Goal: Task Accomplishment & Management: Complete application form

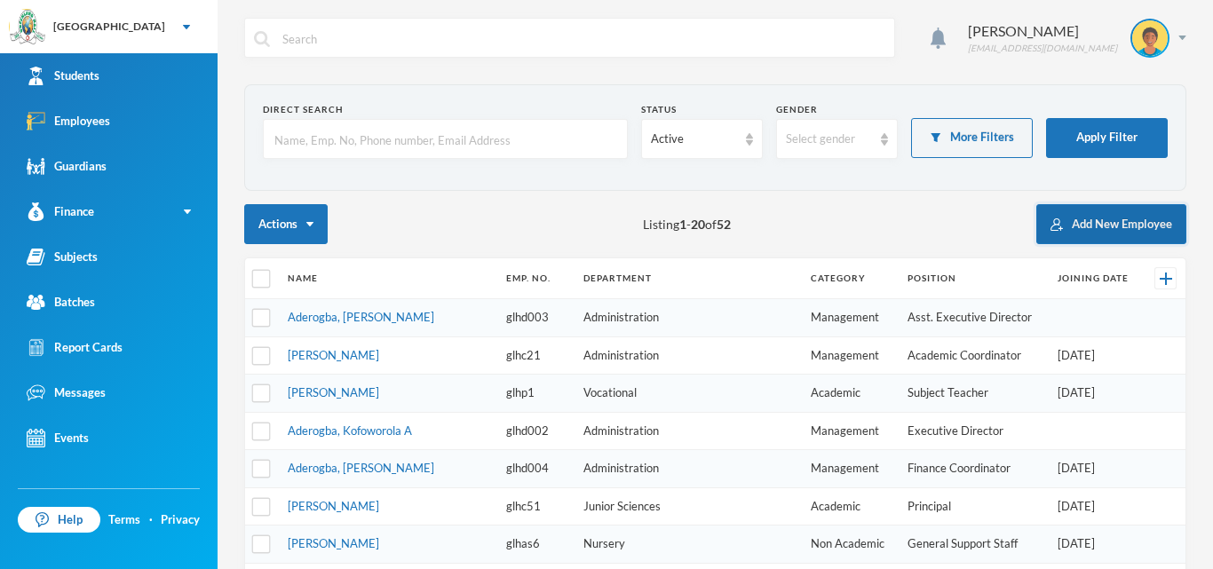
click at [1082, 221] on button "Add New Employee" at bounding box center [1111, 224] width 150 height 40
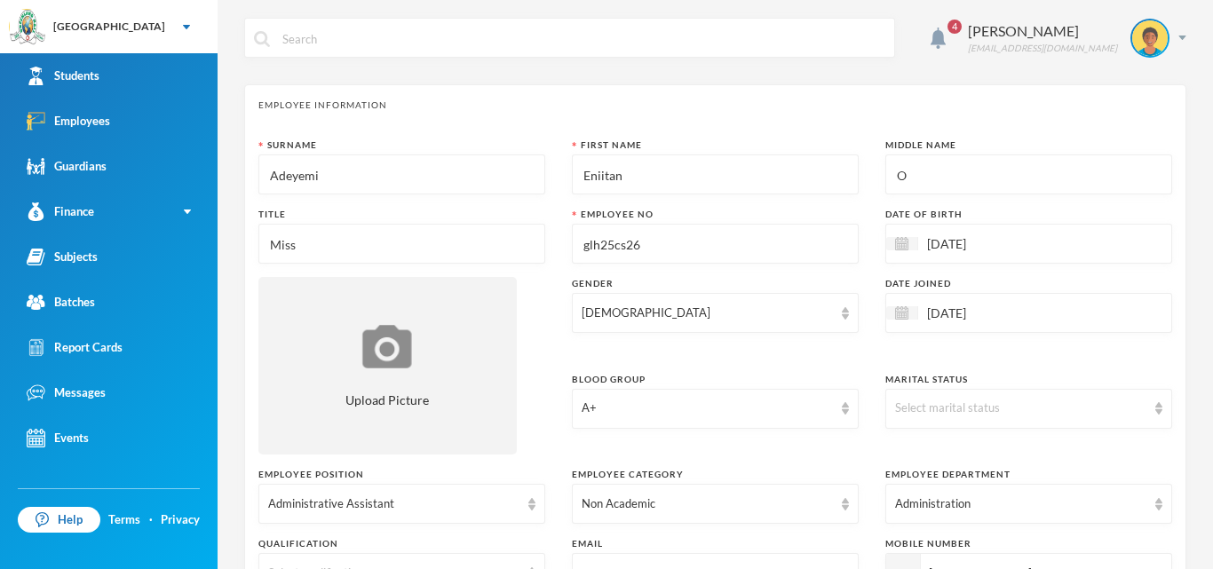
scroll to position [919, 0]
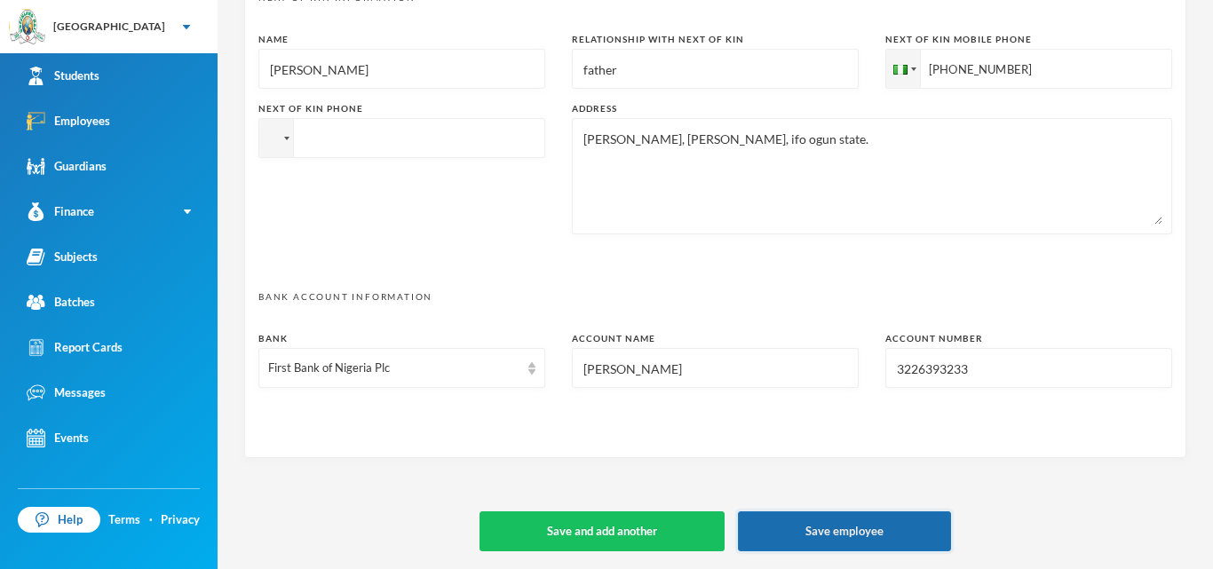
click at [796, 535] on button "Save employee" at bounding box center [844, 532] width 213 height 40
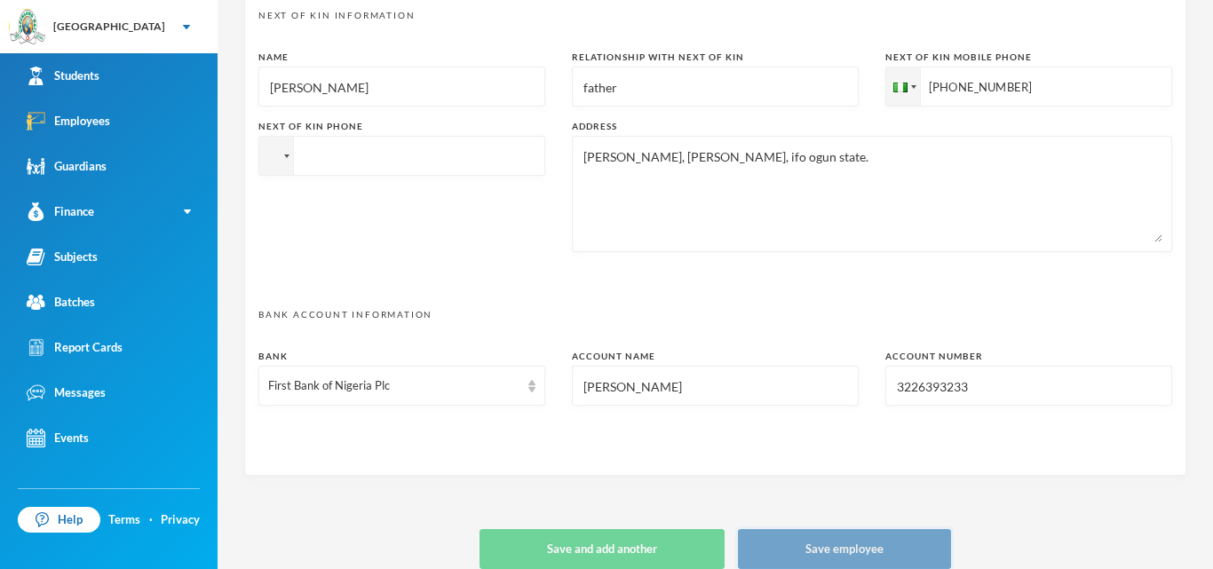
type textarea "12, [PERSON_NAME] street, [PERSON_NAME], [GEOGRAPHIC_DATA] [EMAIL_ADDRESS][DOMA…"
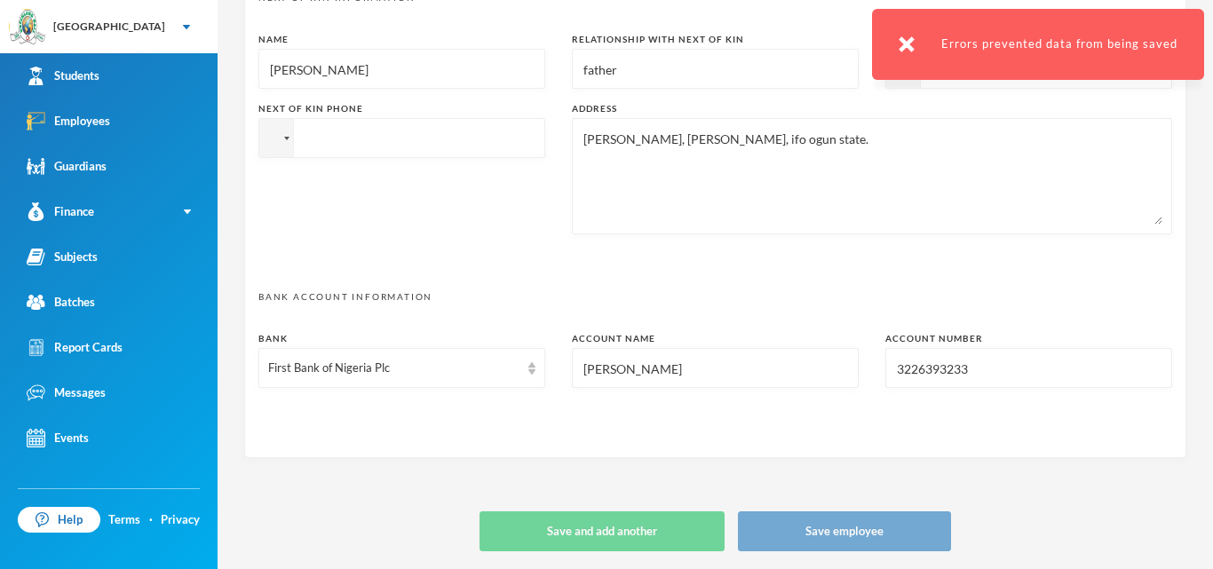
click at [904, 43] on img at bounding box center [907, 44] width 16 height 16
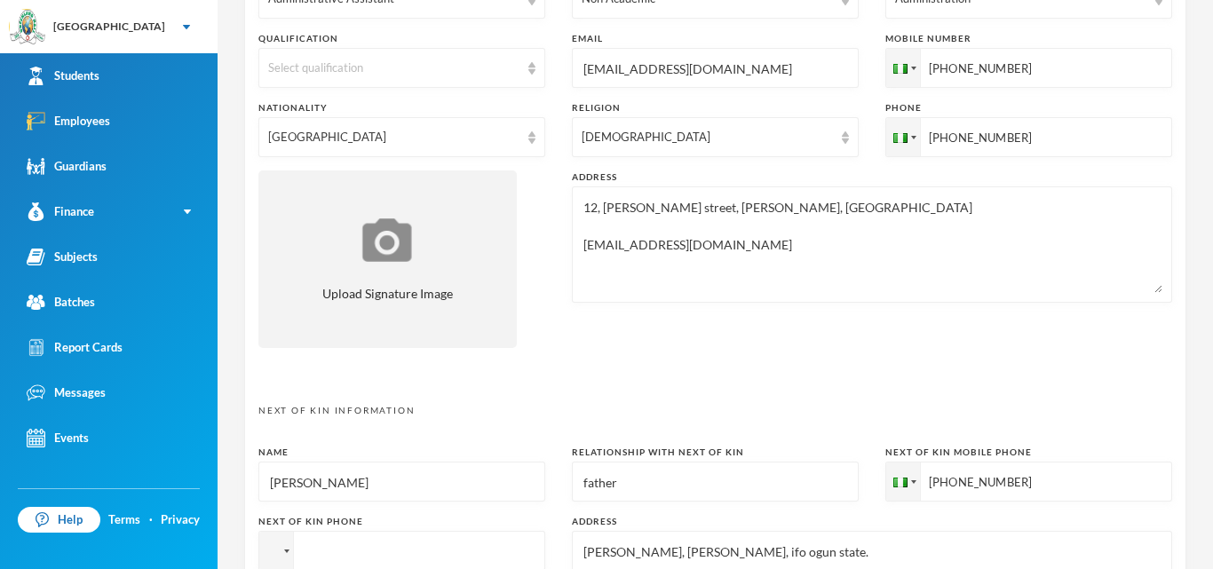
scroll to position [919, 0]
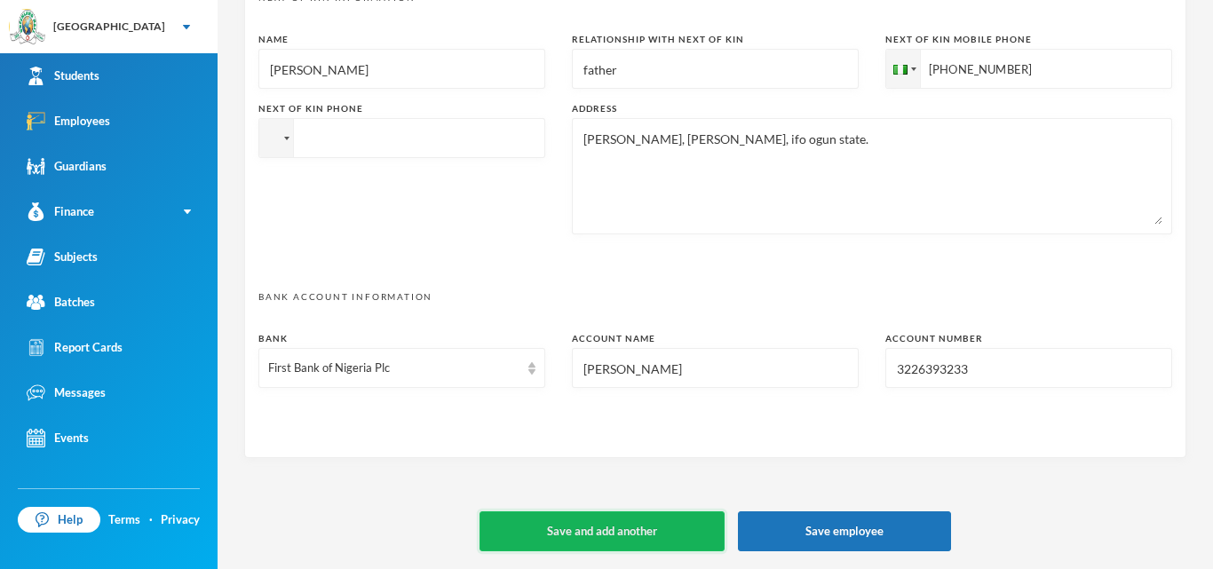
click at [629, 522] on button "Save and add another" at bounding box center [602, 532] width 245 height 40
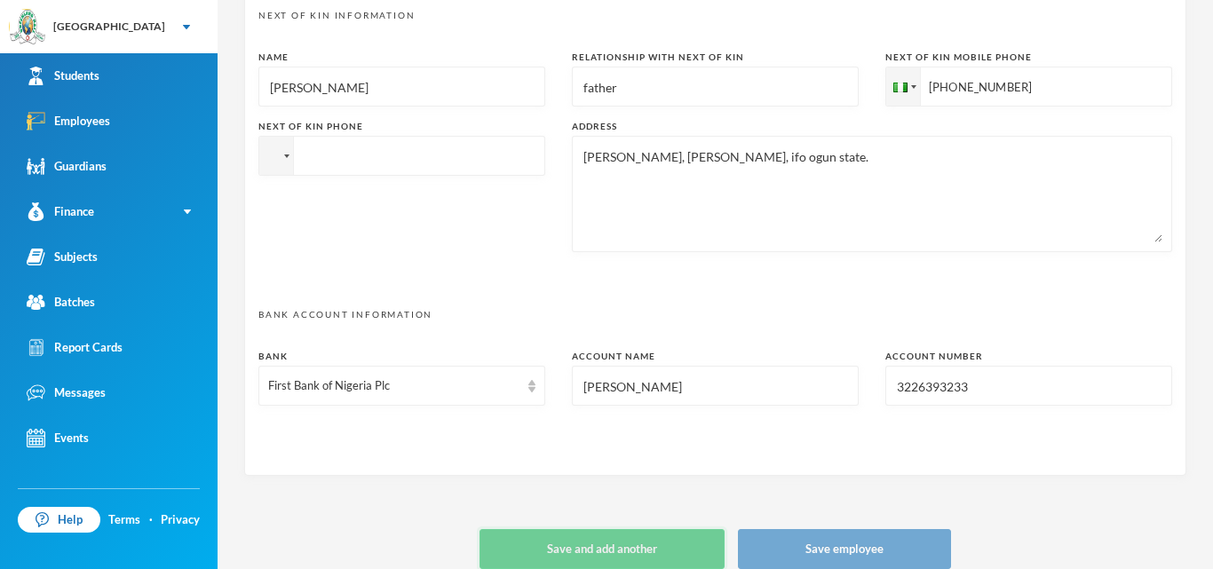
scroll to position [938, 0]
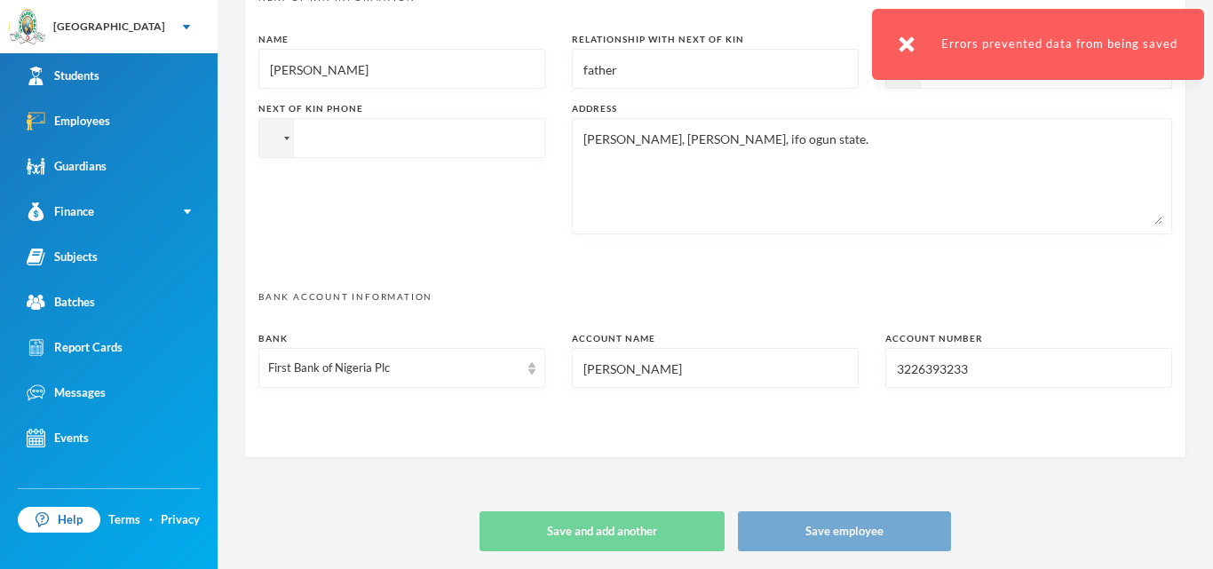
click at [910, 40] on img at bounding box center [907, 44] width 16 height 16
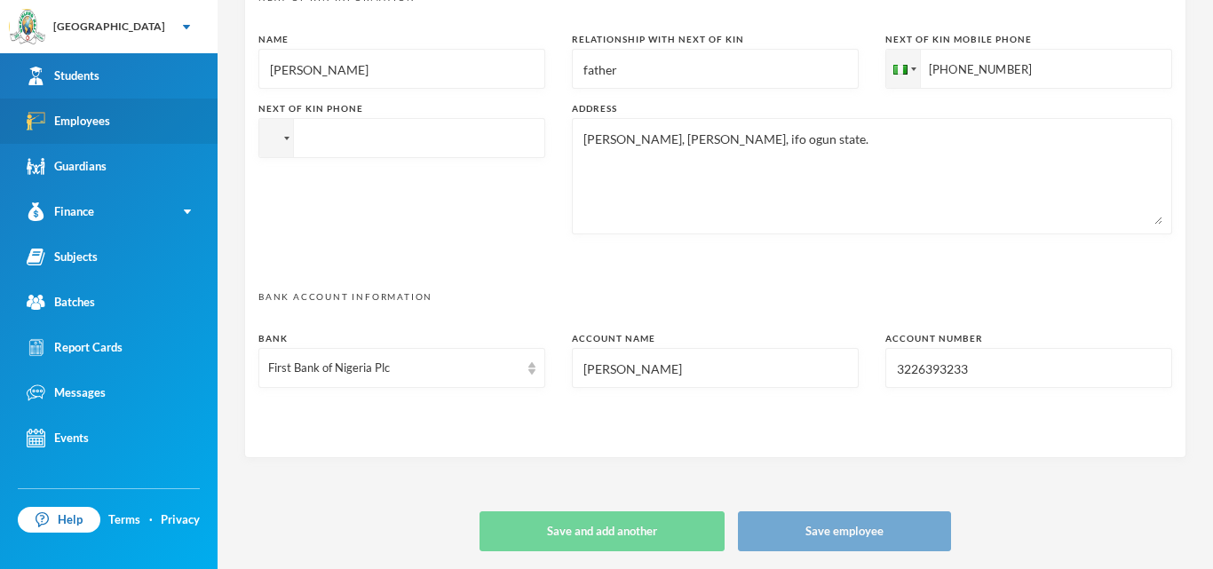
click at [103, 139] on link "Employees" at bounding box center [109, 121] width 218 height 45
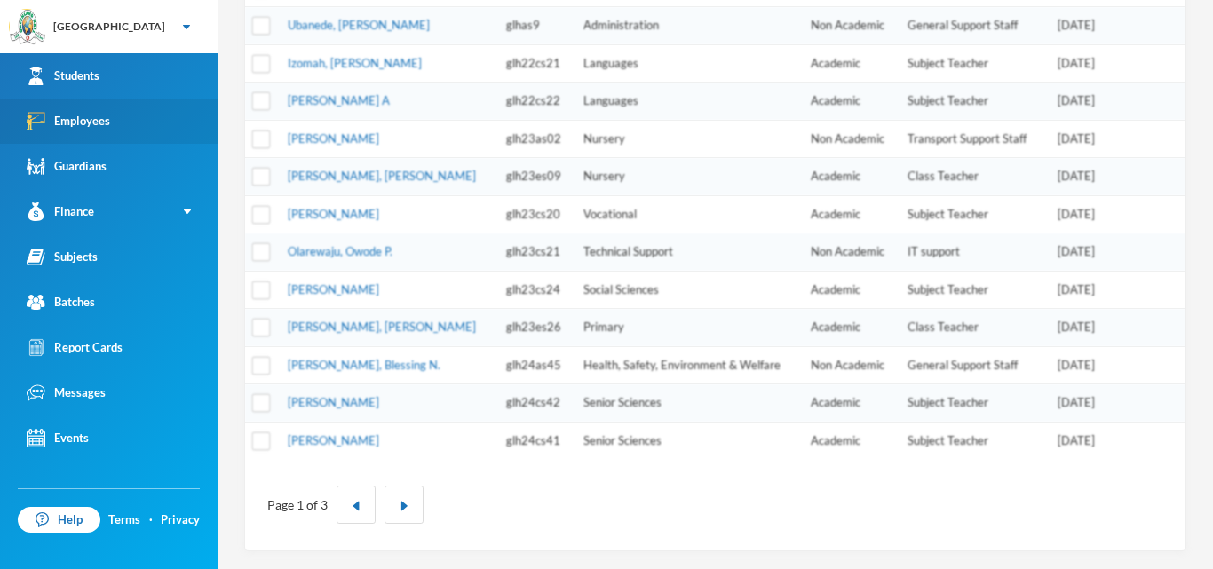
scroll to position [584, 0]
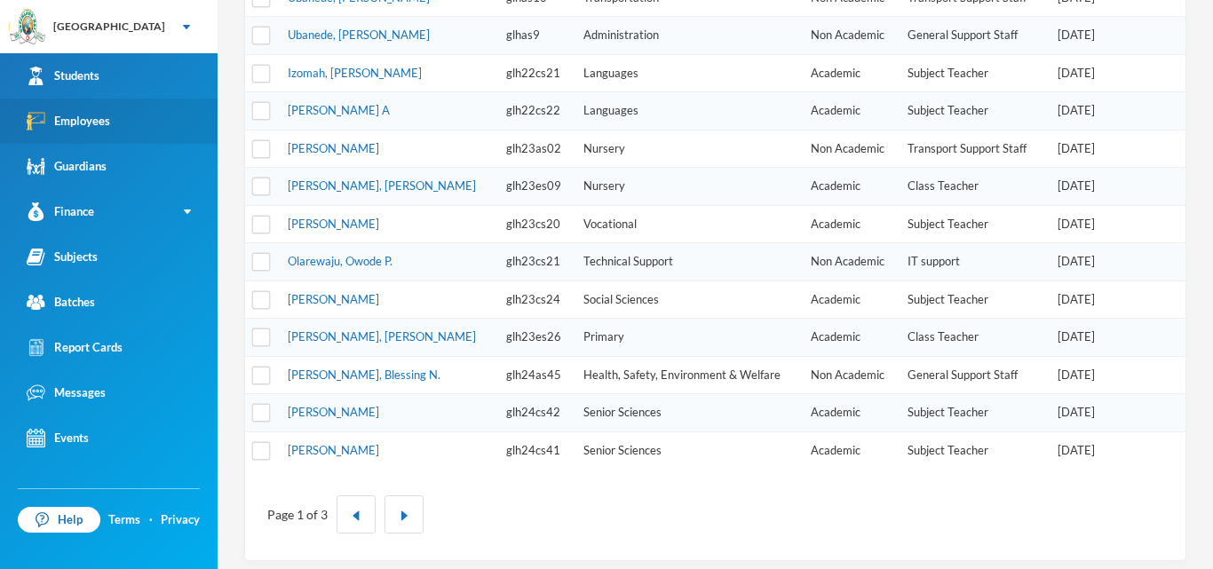
click at [142, 123] on link "Employees" at bounding box center [109, 121] width 218 height 45
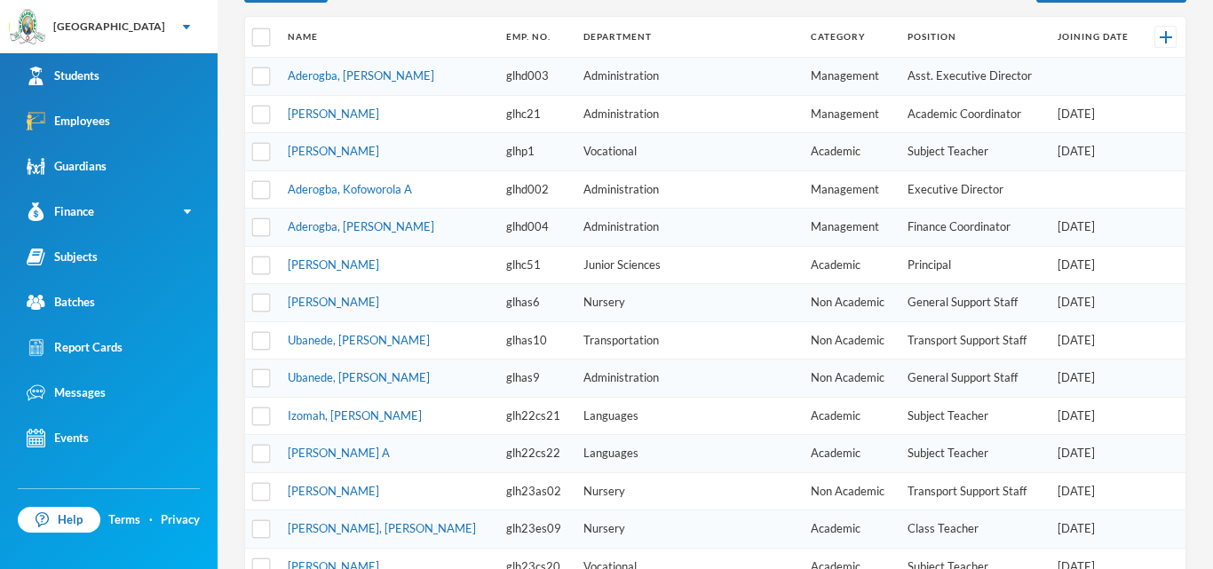
scroll to position [0, 0]
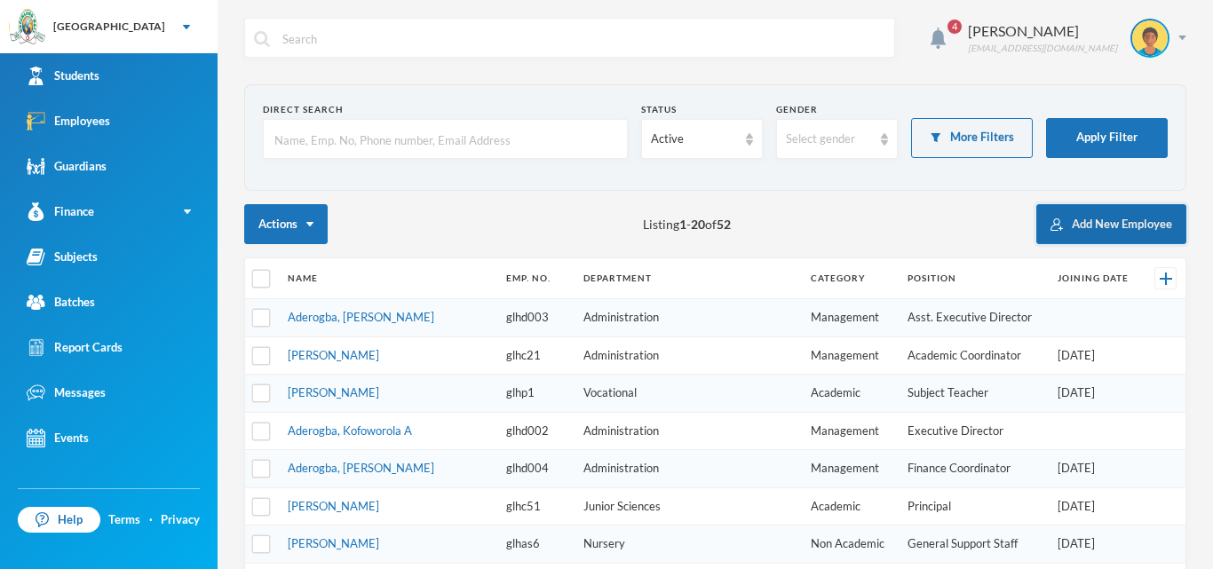
click at [1092, 217] on button "Add New Employee" at bounding box center [1111, 224] width 150 height 40
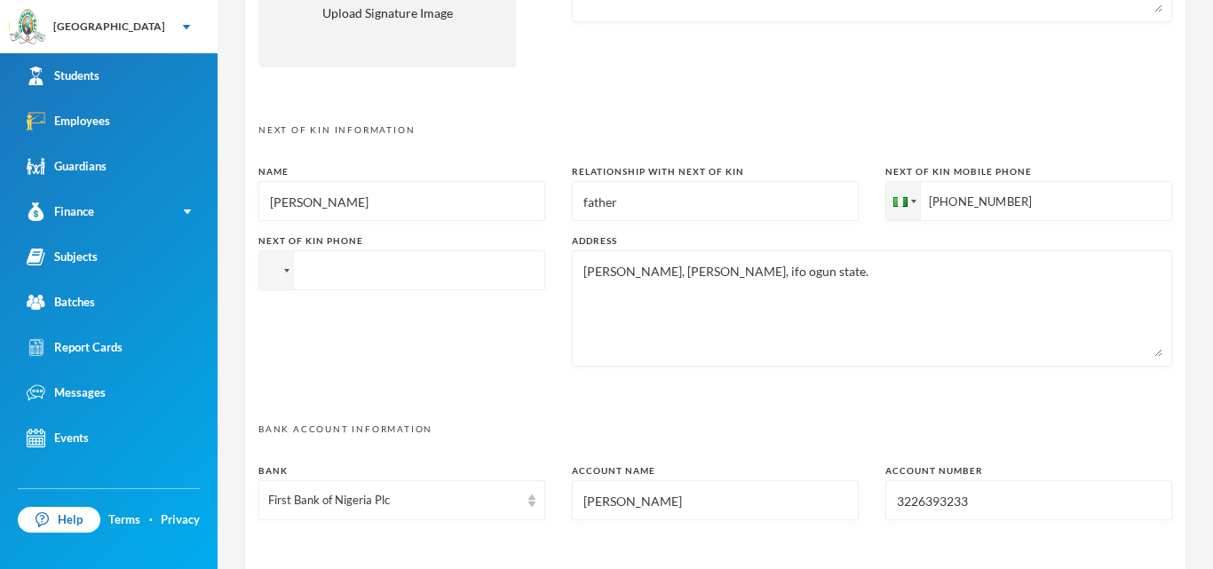
scroll to position [919, 0]
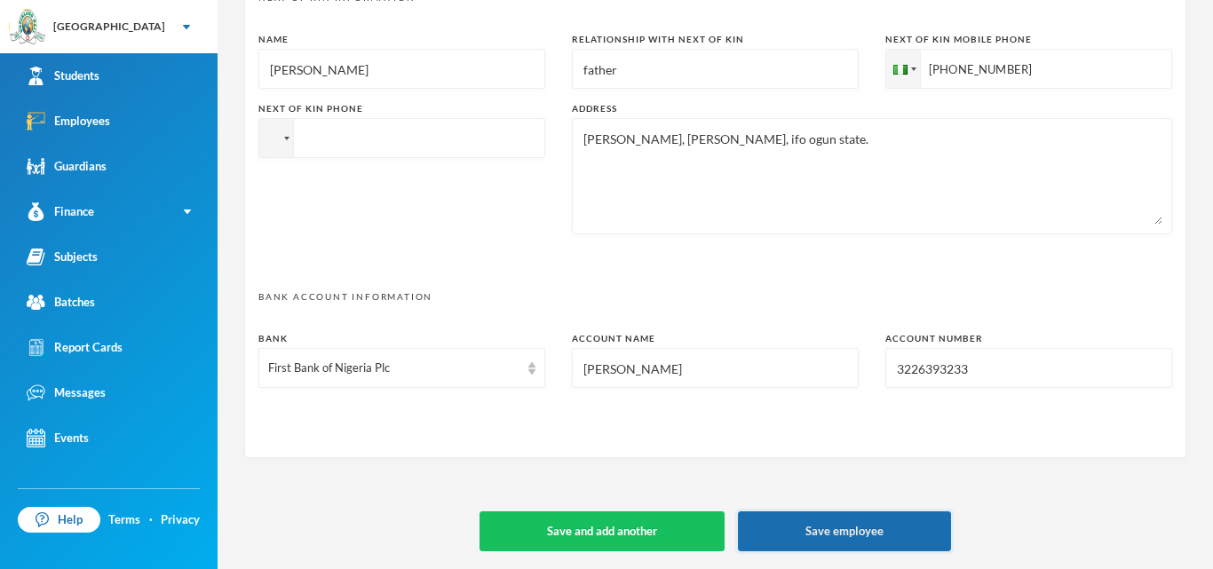
click at [813, 538] on button "Save employee" at bounding box center [844, 532] width 213 height 40
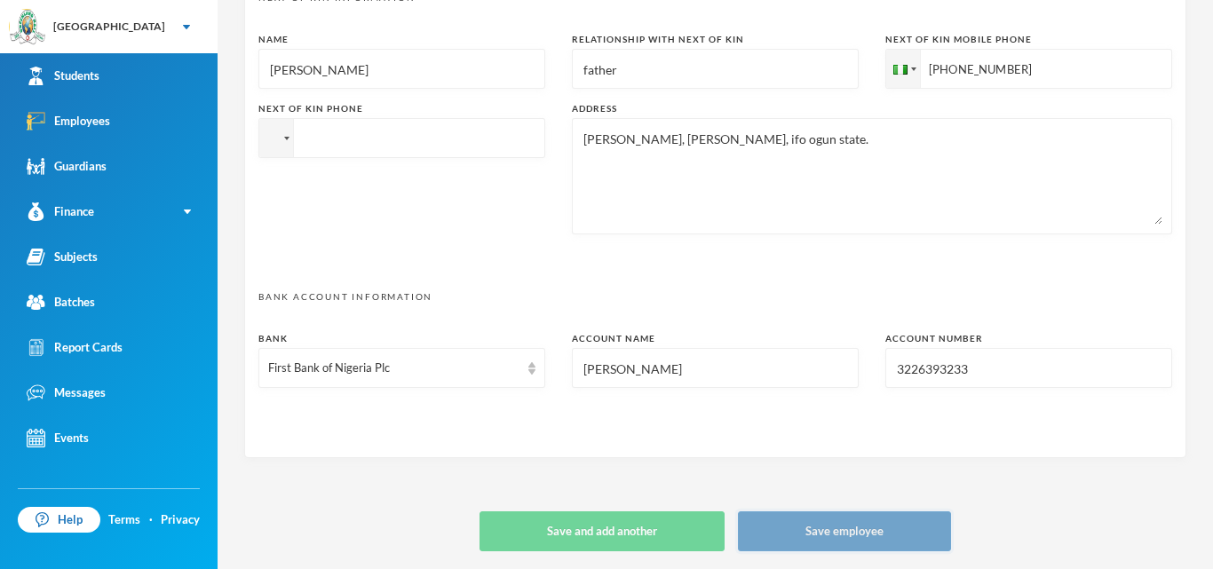
type textarea "12, [PERSON_NAME] street, [PERSON_NAME], [GEOGRAPHIC_DATA] [EMAIL_ADDRESS][DOMA…"
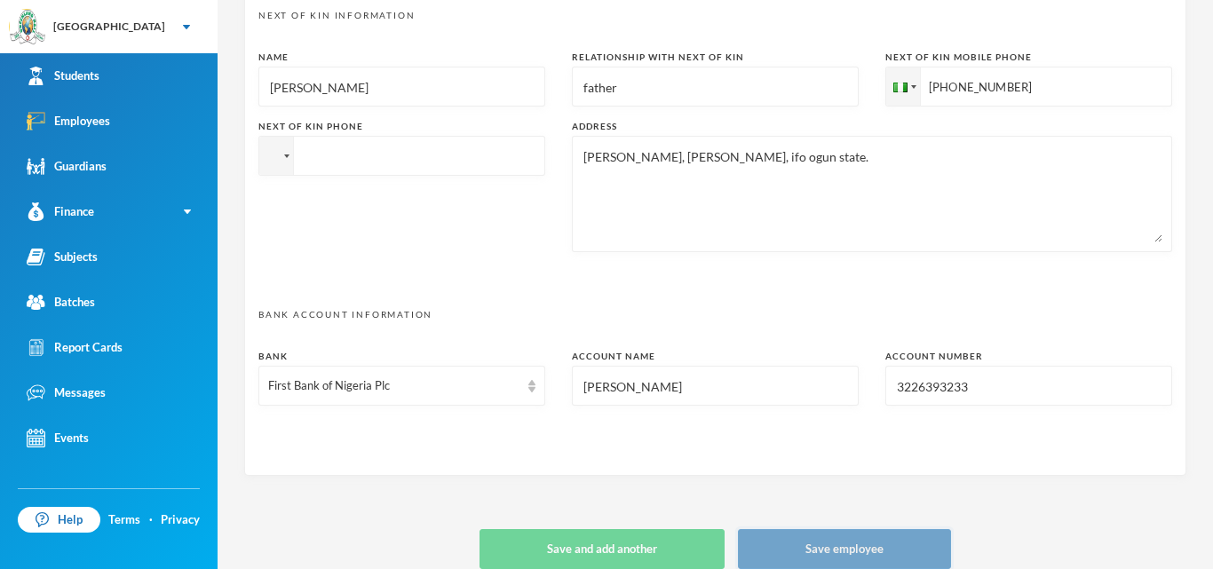
scroll to position [938, 0]
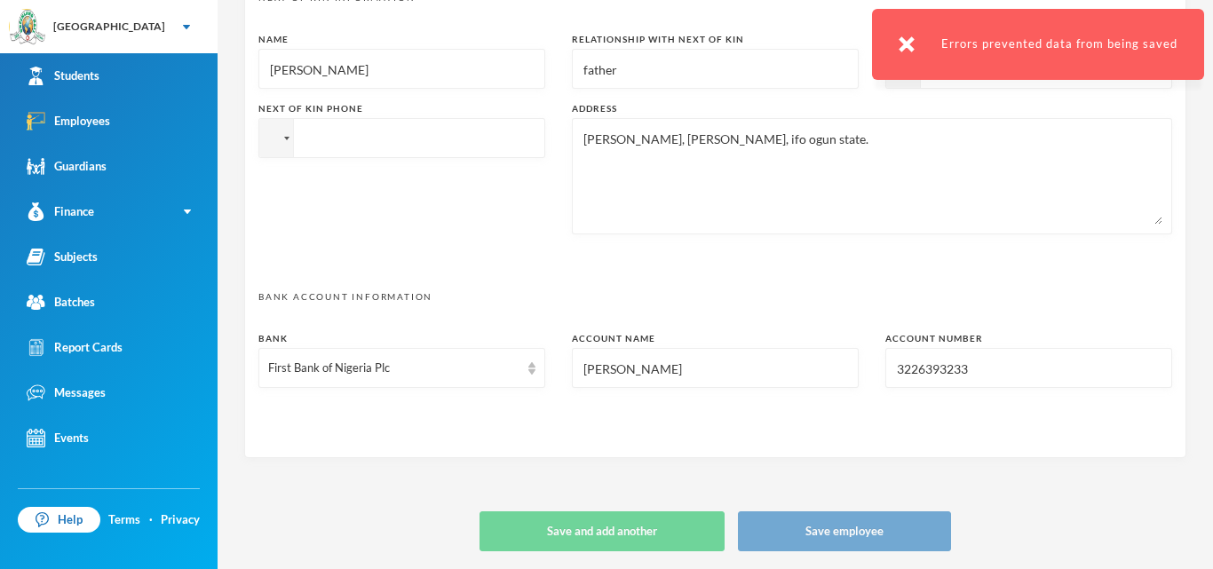
click at [900, 41] on div "Errors prevented data from being saved" at bounding box center [1038, 44] width 332 height 71
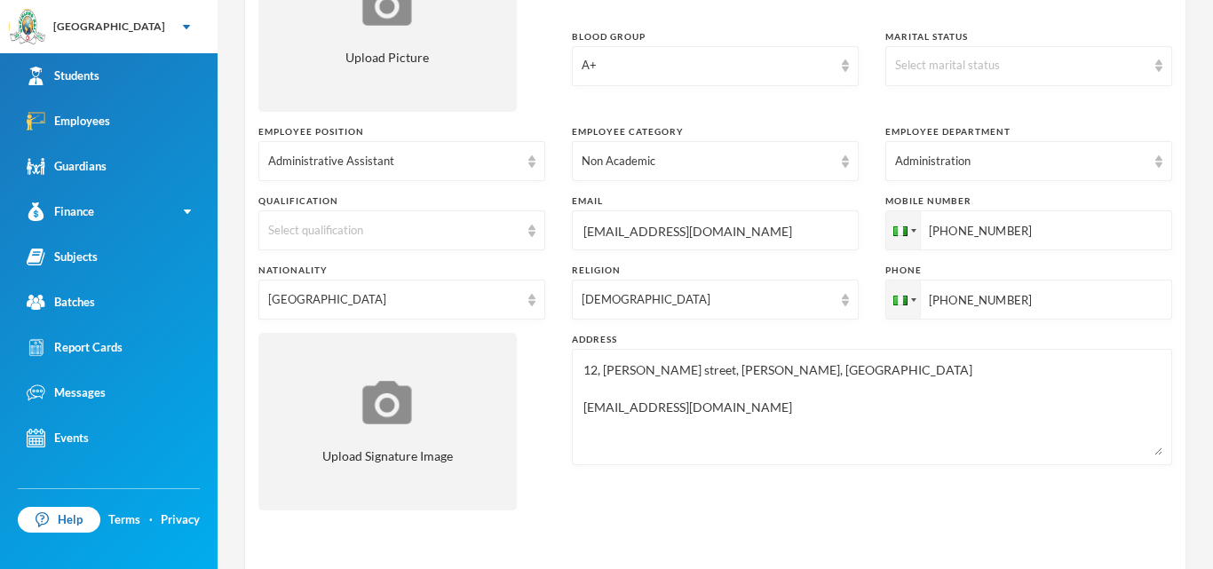
scroll to position [362, 0]
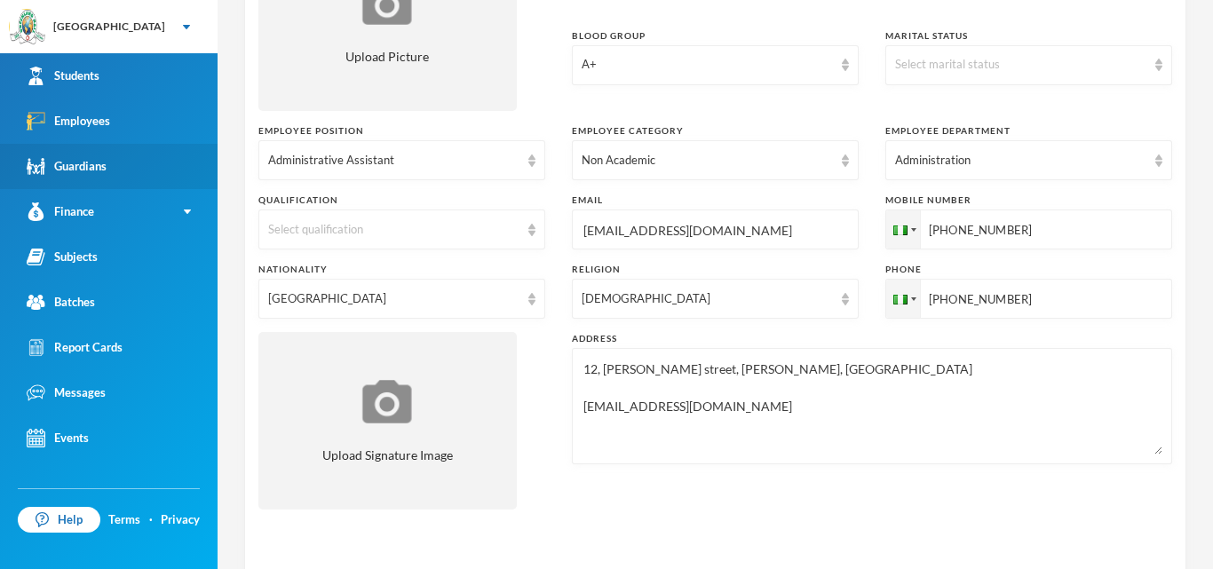
click at [100, 165] on div "Guardians" at bounding box center [67, 166] width 80 height 19
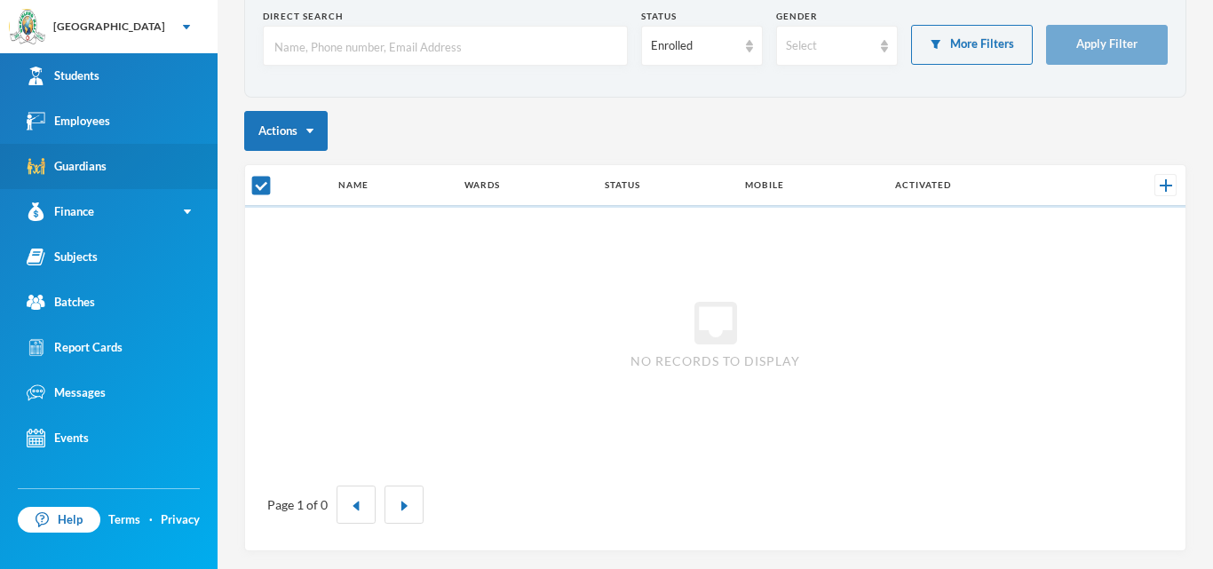
scroll to position [92, 0]
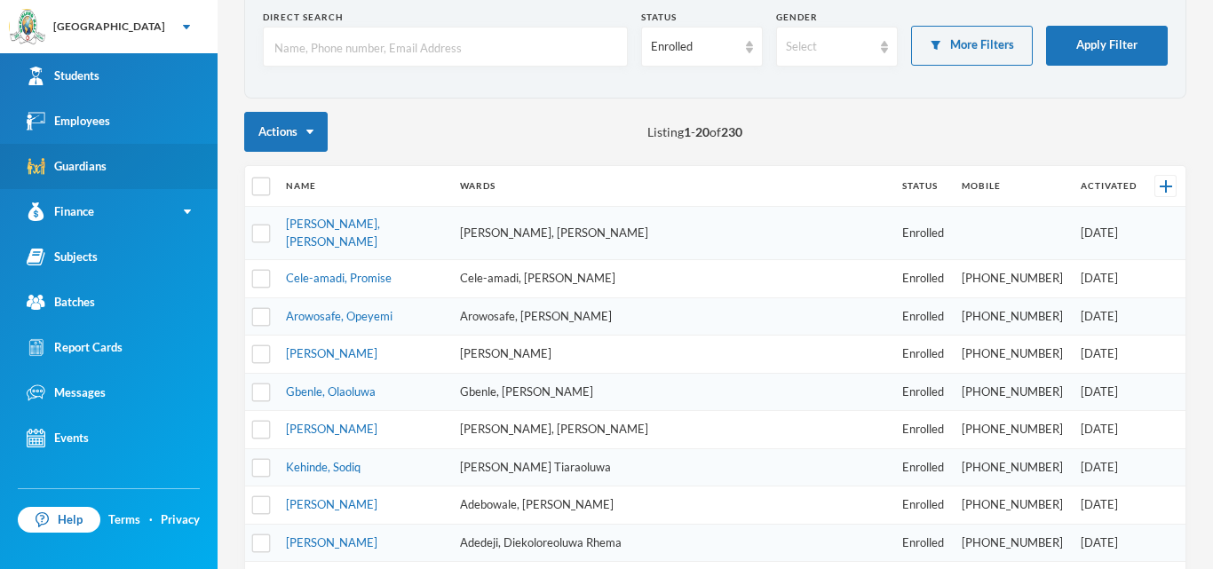
checkbox input "false"
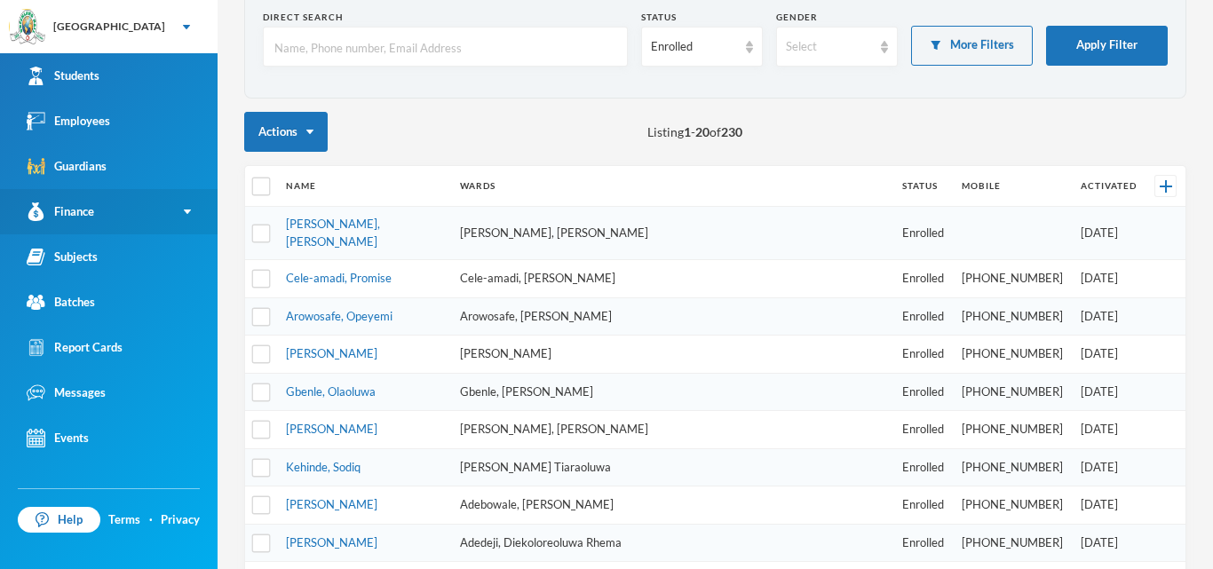
click at [76, 202] on div "Finance" at bounding box center [60, 211] width 67 height 19
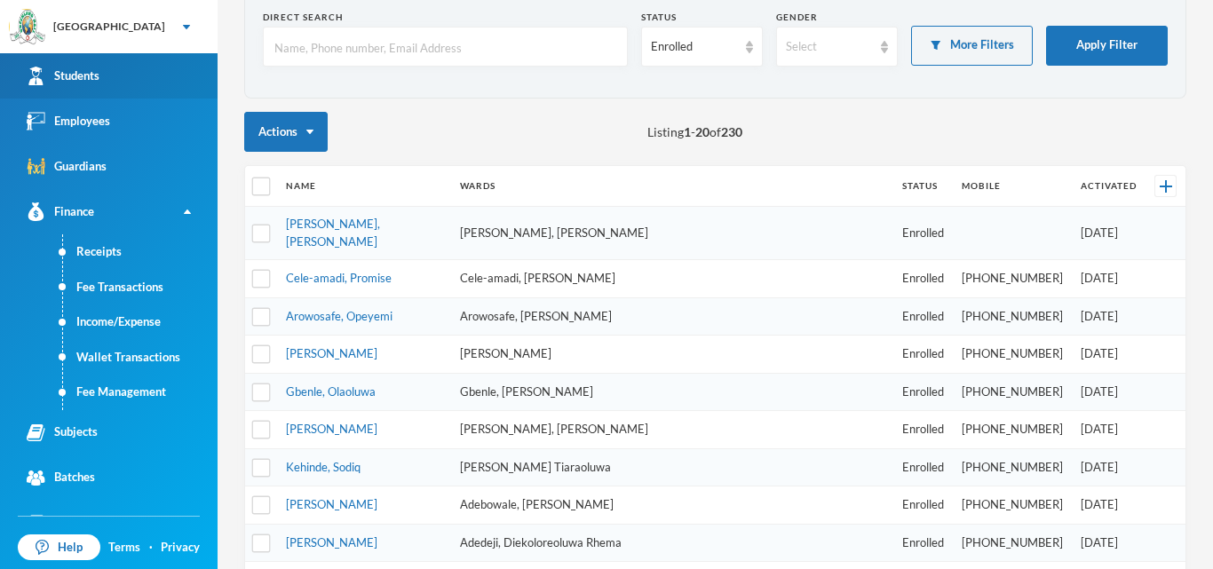
click at [157, 87] on link "Students" at bounding box center [109, 75] width 218 height 45
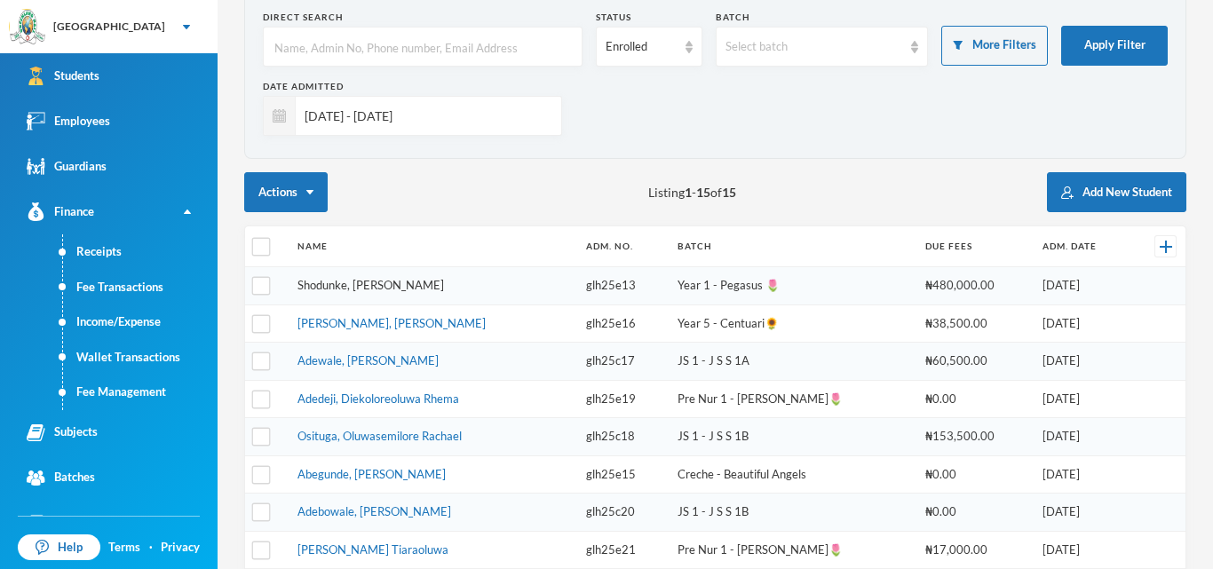
click at [377, 290] on link "Shodunke, Ope Moses" at bounding box center [371, 285] width 147 height 14
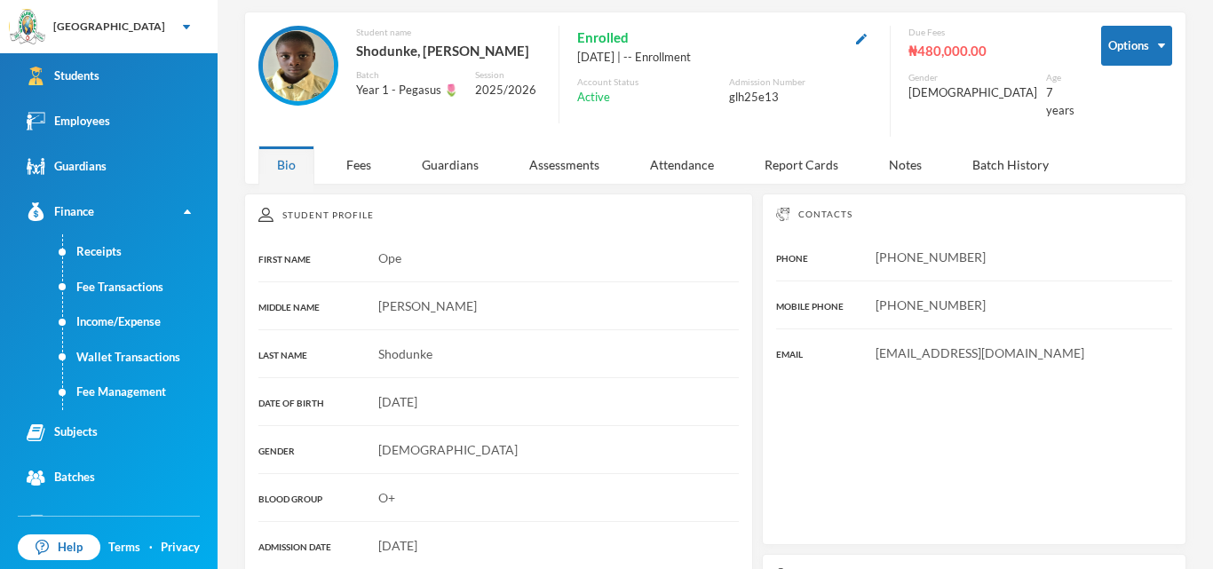
scroll to position [92, 0]
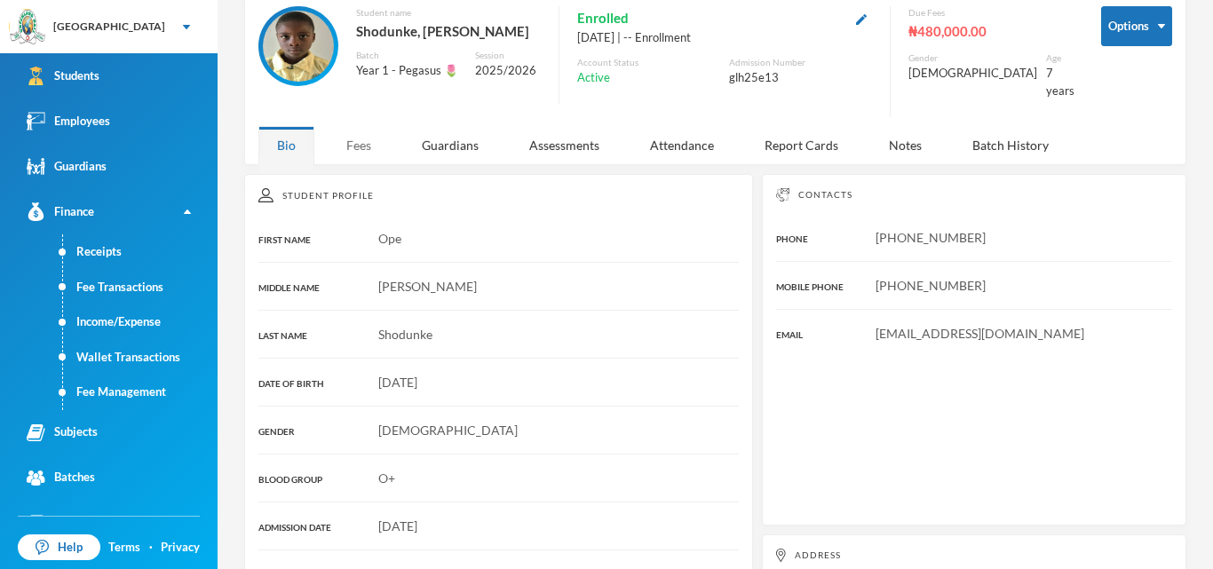
click at [355, 141] on div "Fees" at bounding box center [359, 145] width 62 height 38
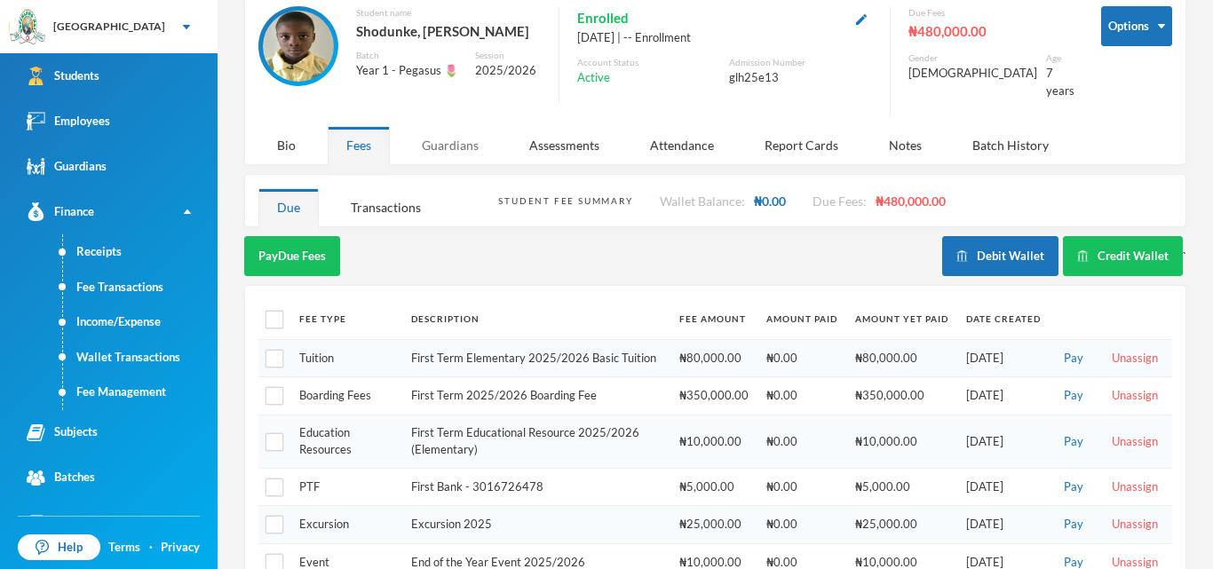
click at [455, 138] on div "Guardians" at bounding box center [450, 145] width 94 height 38
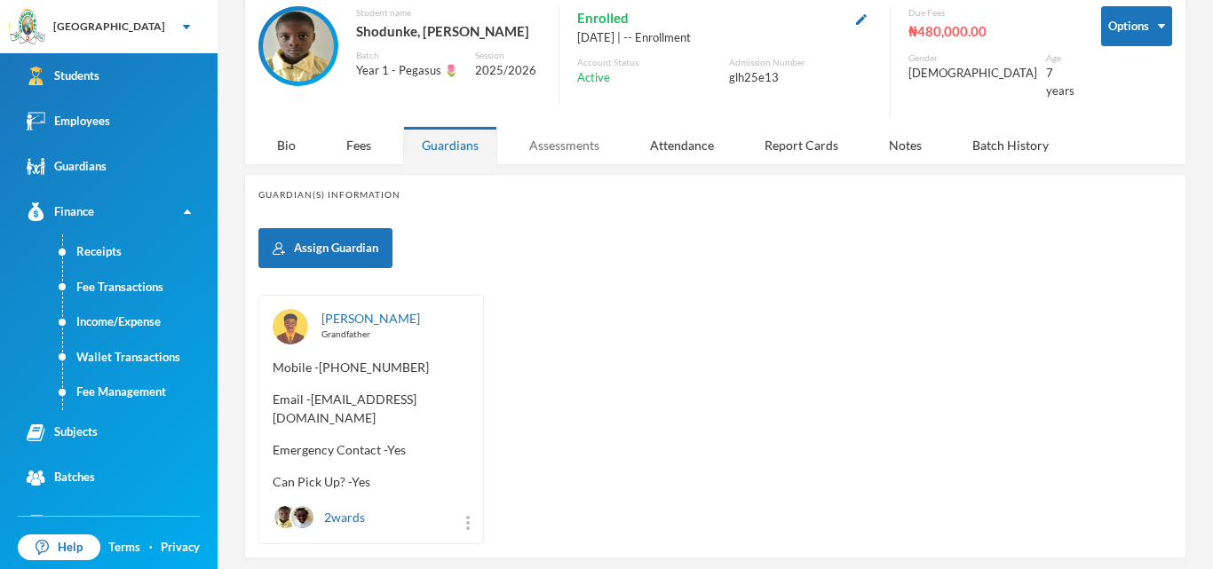
click at [567, 138] on div "Assessments" at bounding box center [564, 145] width 107 height 38
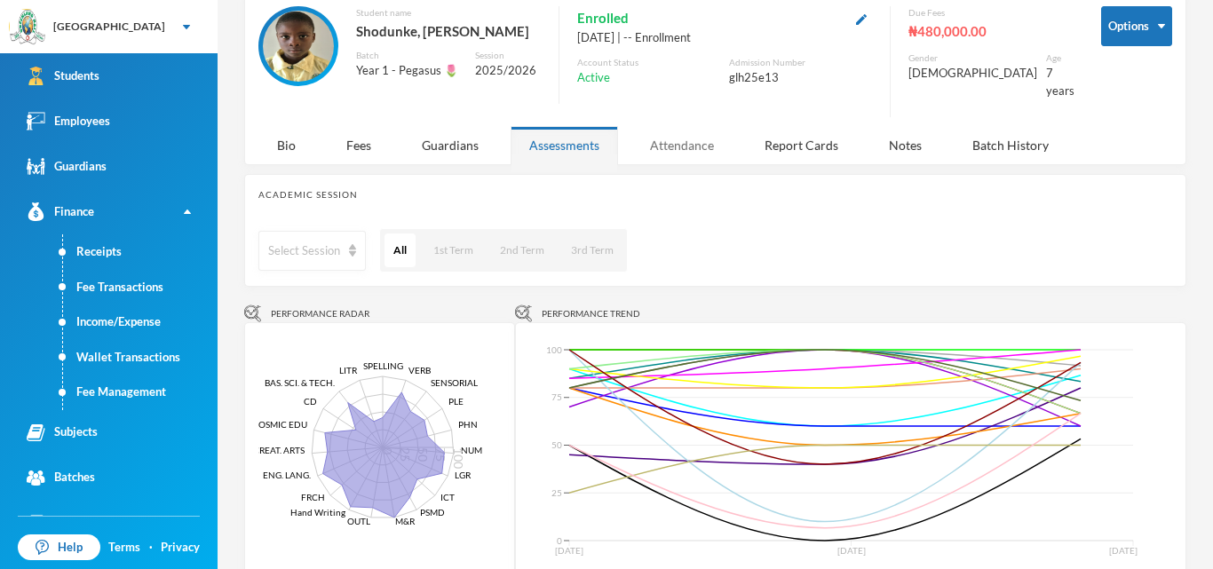
click at [666, 134] on div "Attendance" at bounding box center [681, 145] width 101 height 38
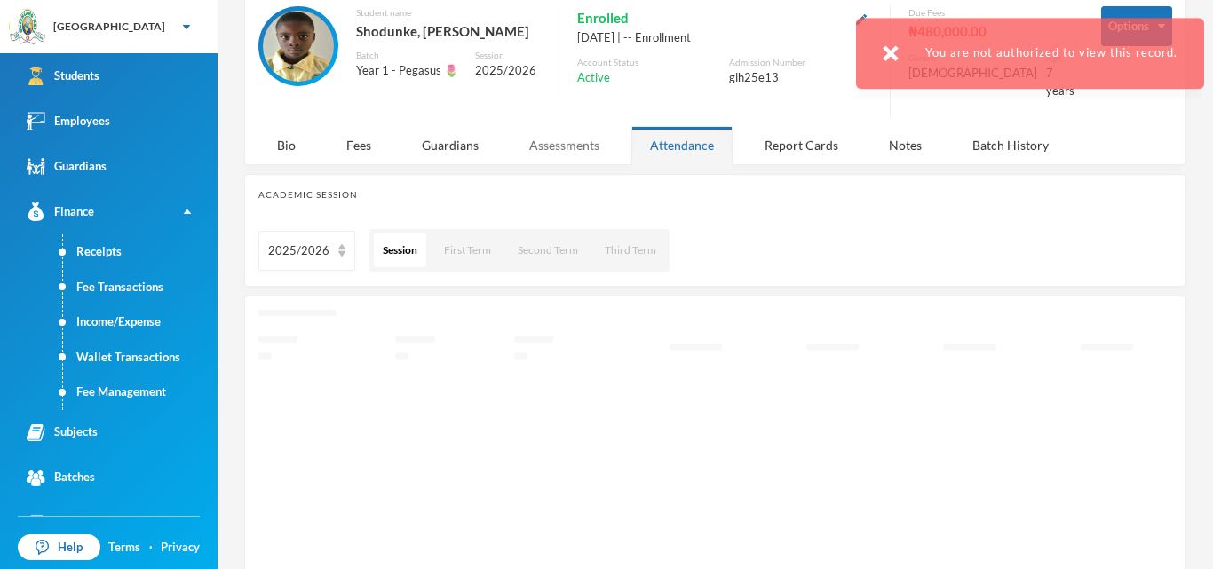
click at [606, 139] on div "Assessments" at bounding box center [564, 145] width 107 height 38
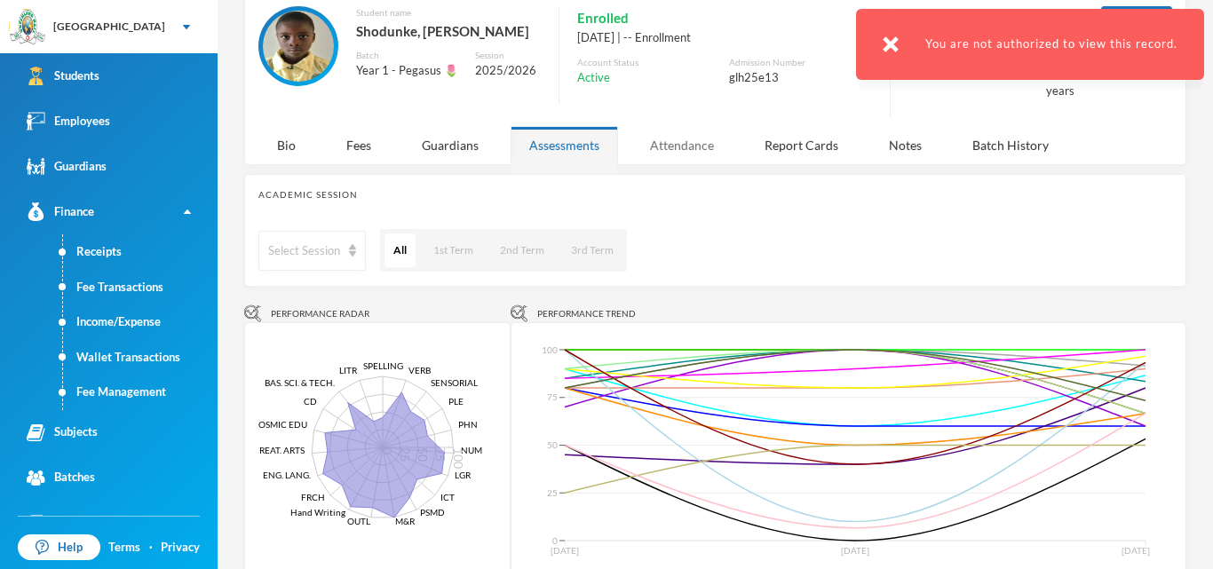
click at [689, 132] on div "Attendance" at bounding box center [681, 145] width 101 height 38
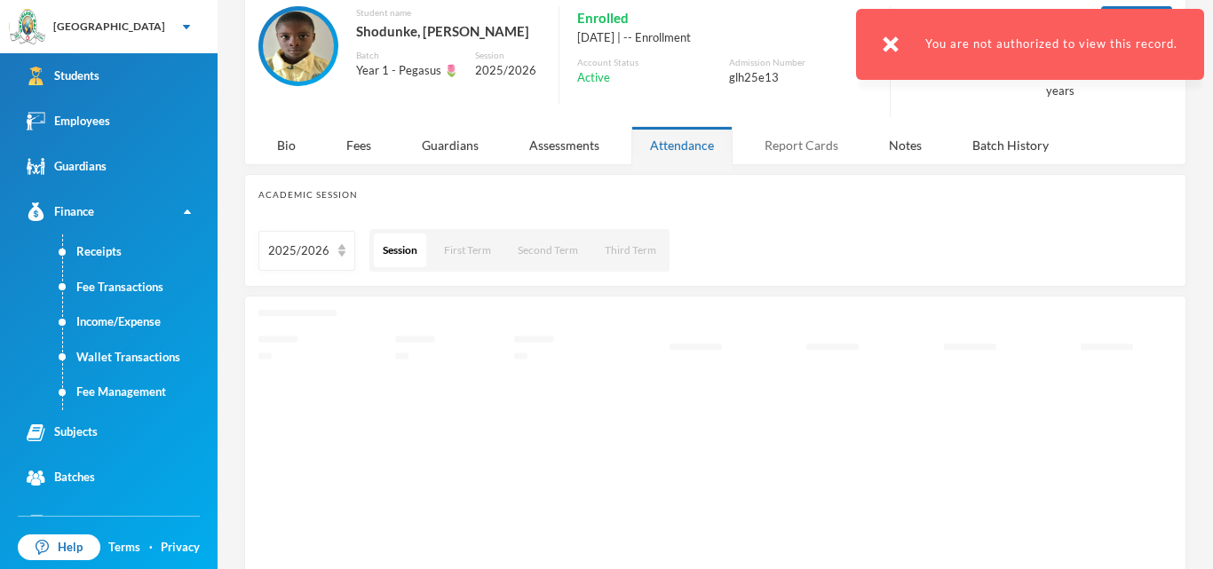
click at [784, 137] on div "Report Cards" at bounding box center [801, 145] width 111 height 38
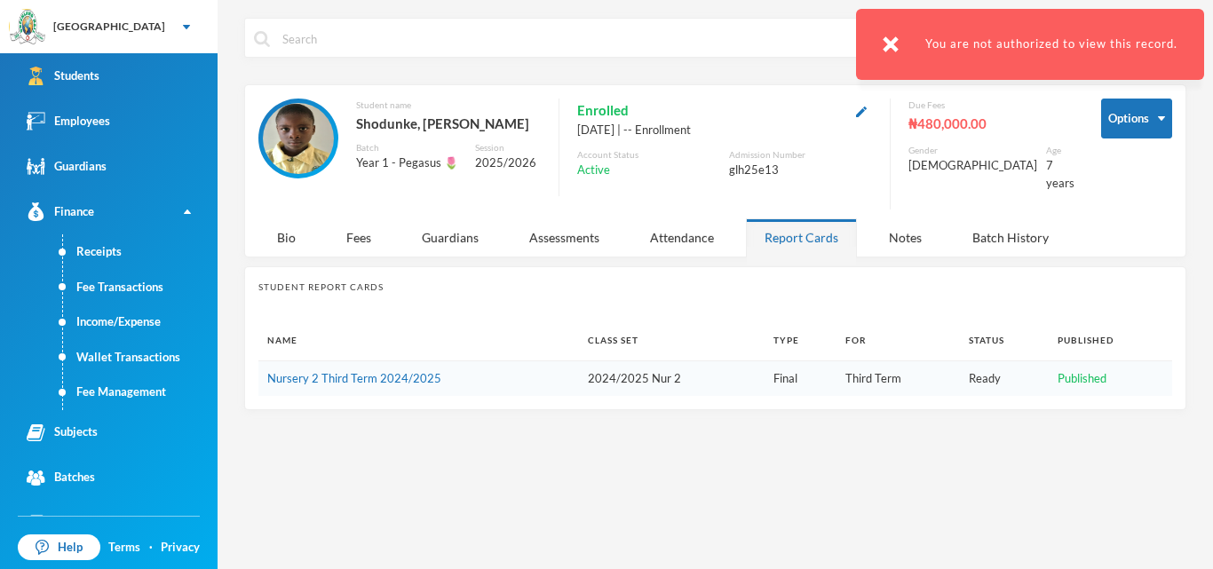
scroll to position [0, 0]
click at [900, 226] on div "Notes" at bounding box center [905, 237] width 70 height 38
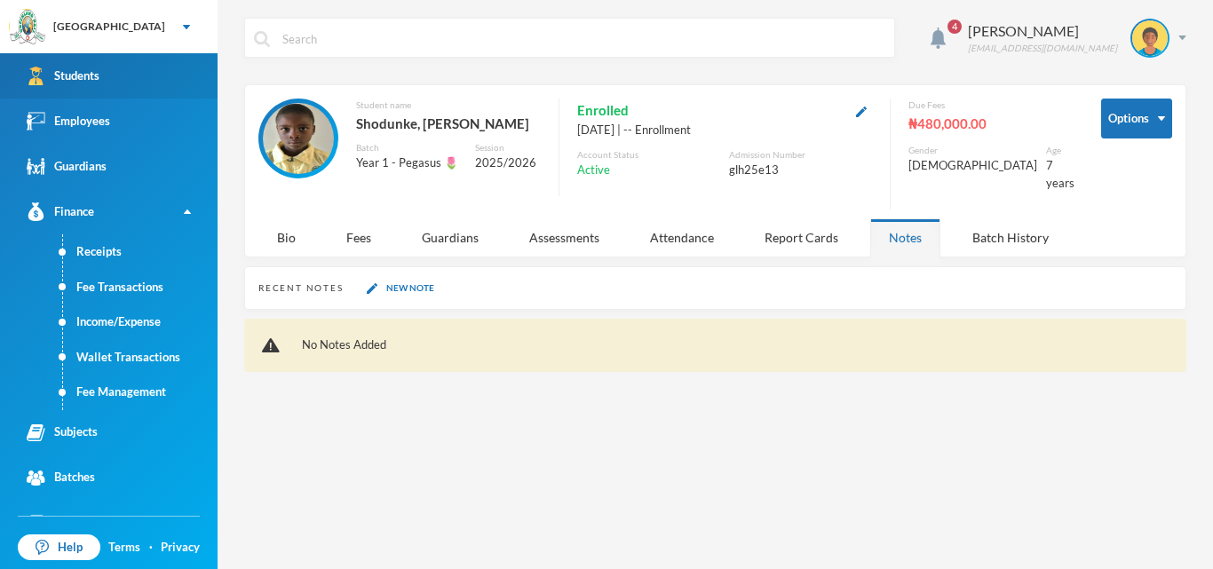
click at [83, 80] on div "Students" at bounding box center [63, 76] width 73 height 19
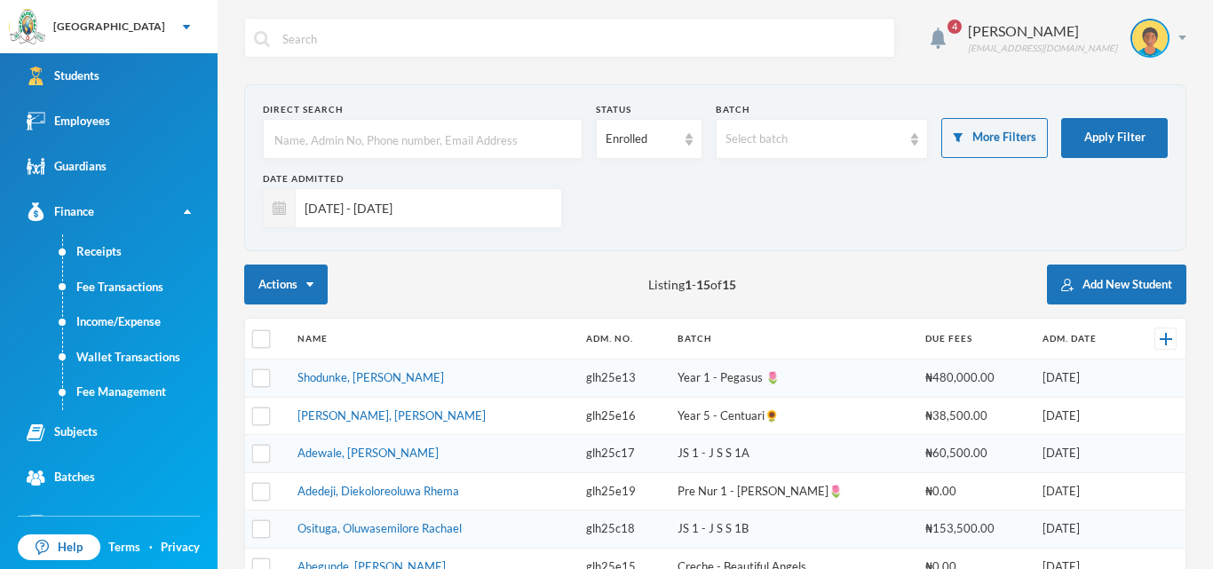
click at [963, 34] on span "4" at bounding box center [954, 26] width 28 height 28
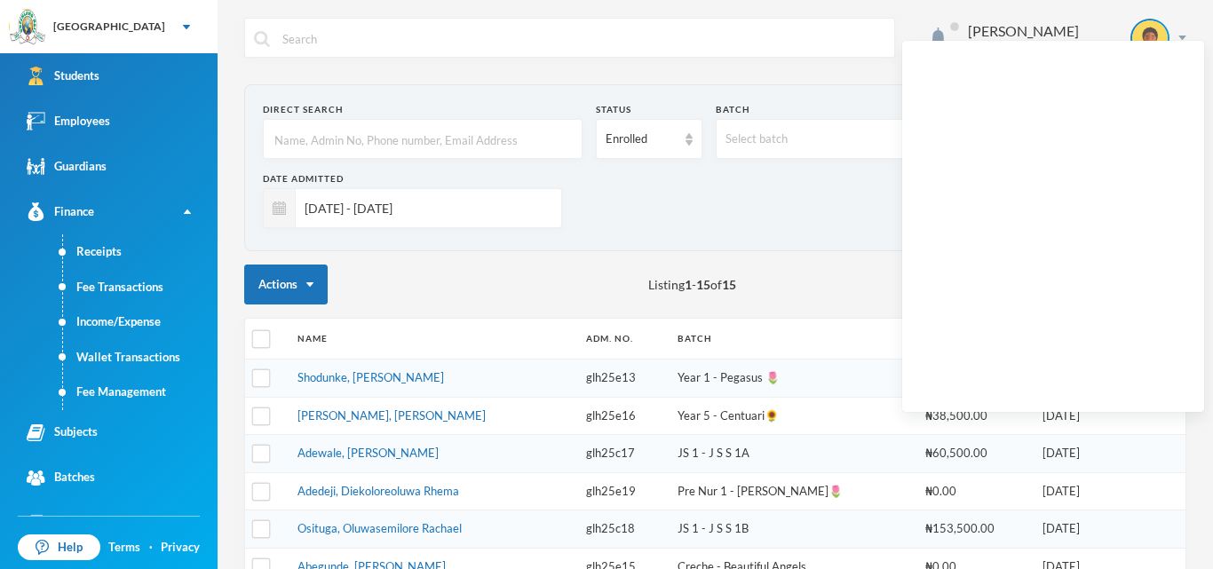
click at [475, 258] on div "Direct Search Status Enrolled Batch Select batch More Filters Apply Filter Date…" at bounding box center [715, 550] width 942 height 933
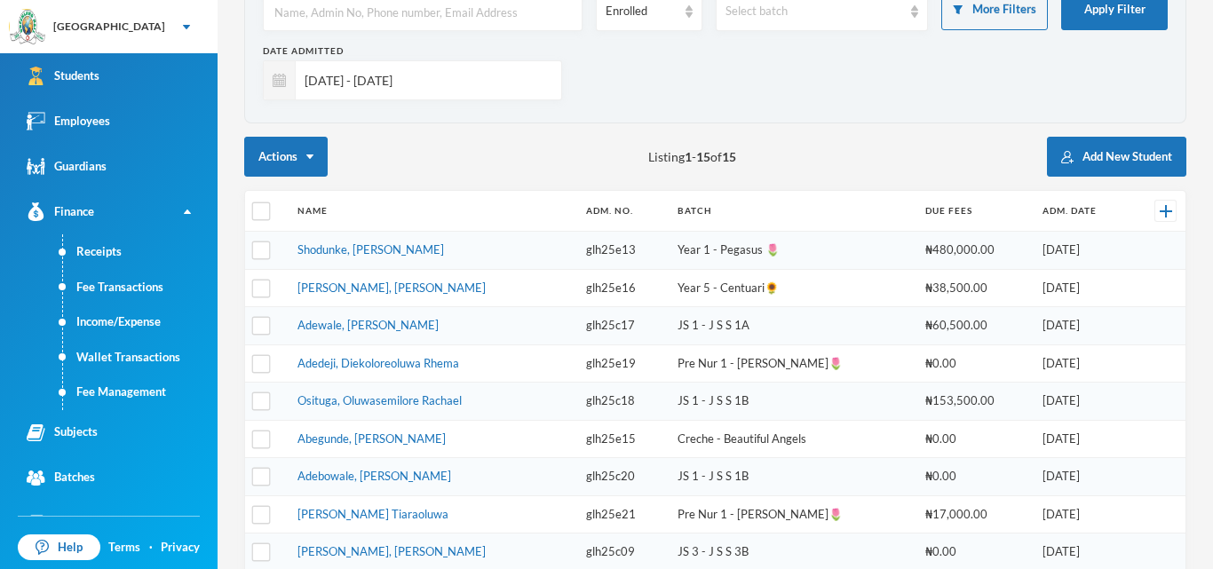
scroll to position [163, 0]
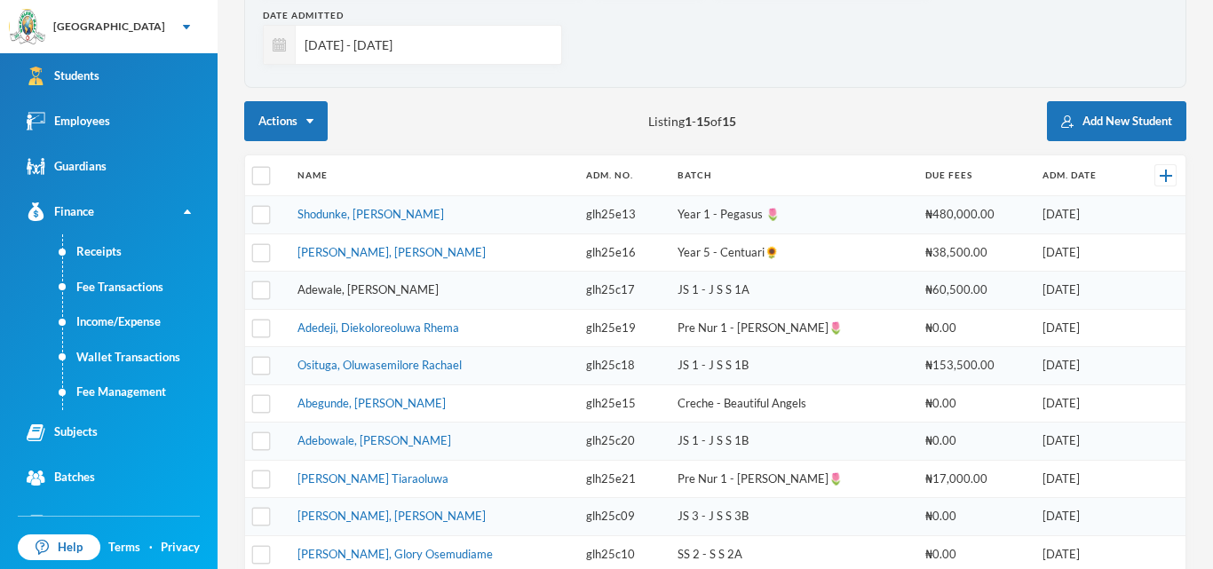
click at [375, 293] on link "Adewale, Anas Aderomola" at bounding box center [368, 289] width 141 height 14
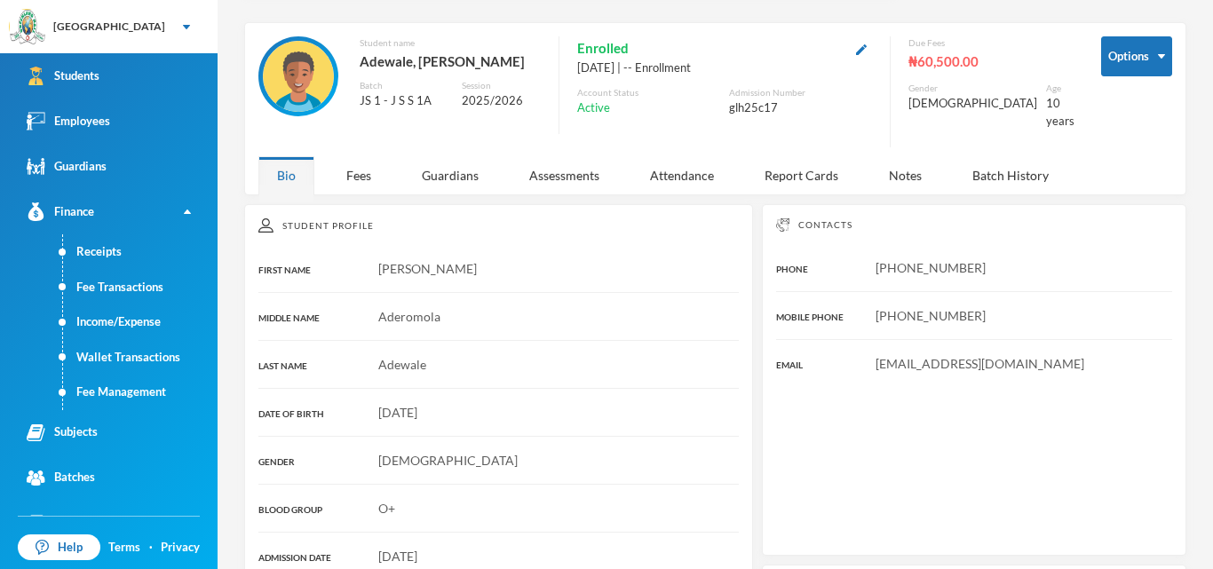
scroll to position [46, 0]
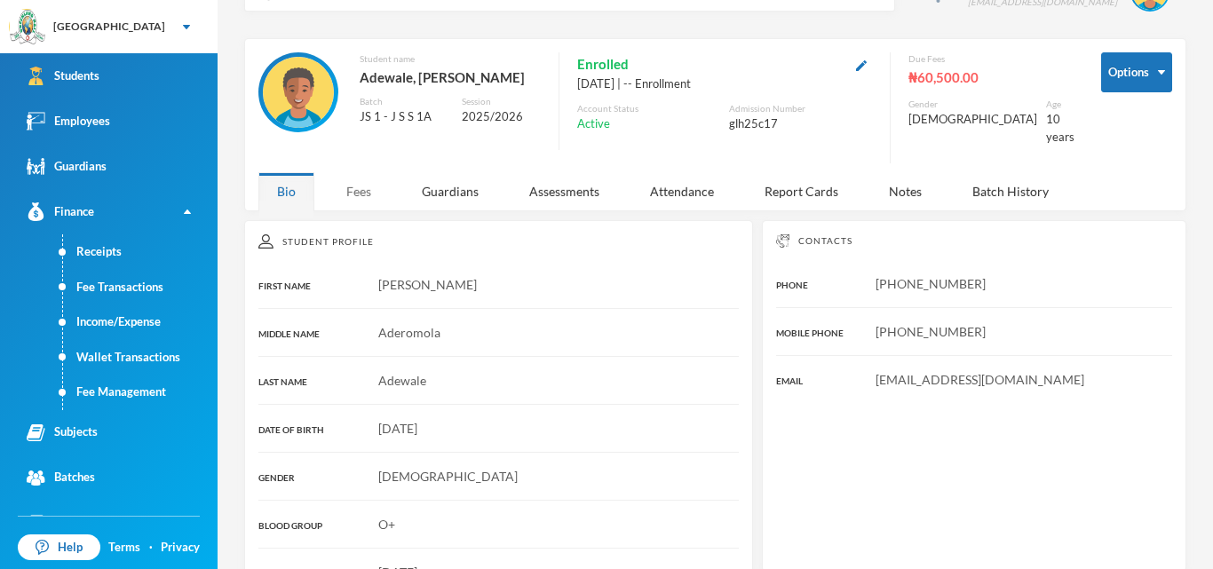
click at [371, 180] on div "Fees" at bounding box center [359, 191] width 62 height 38
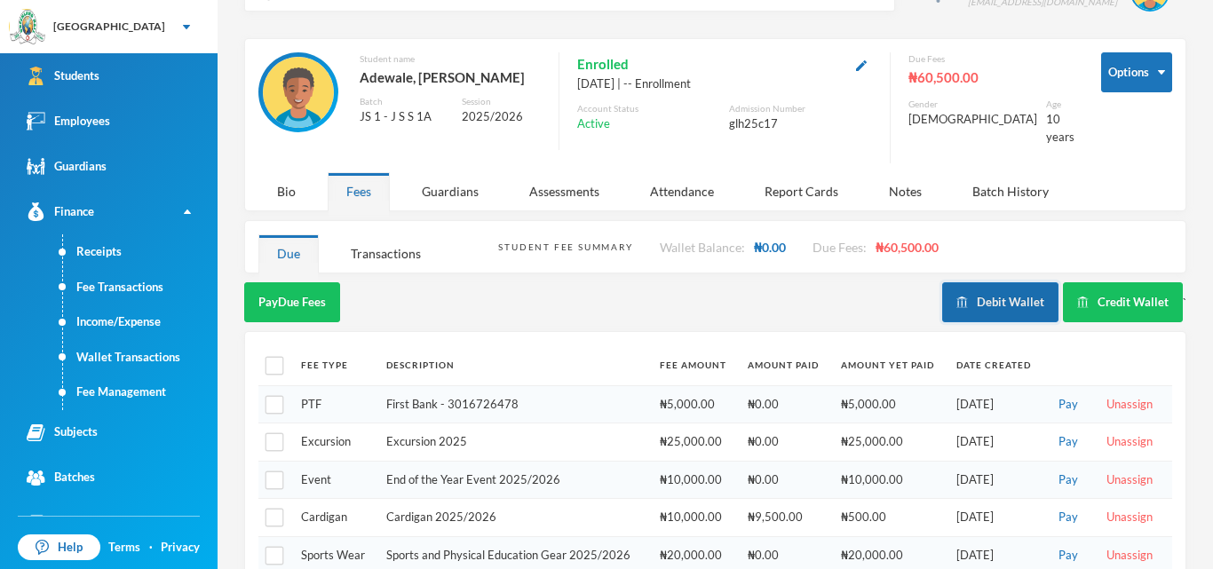
click at [986, 292] on button "Debit Wallet" at bounding box center [1000, 302] width 116 height 40
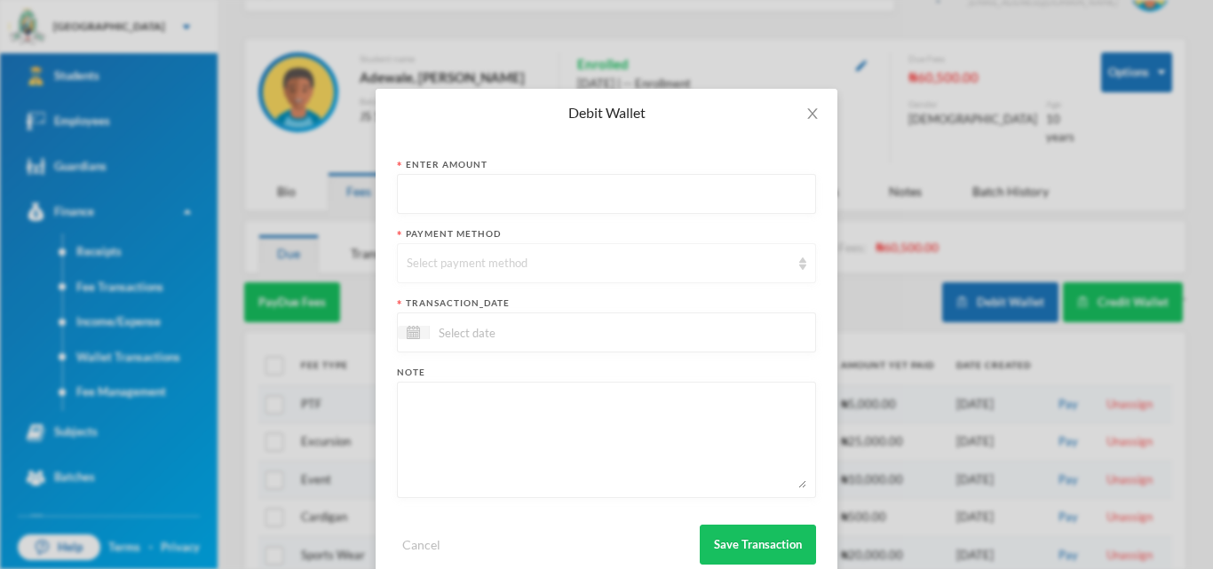
click at [793, 269] on div "Select payment method" at bounding box center [606, 263] width 419 height 40
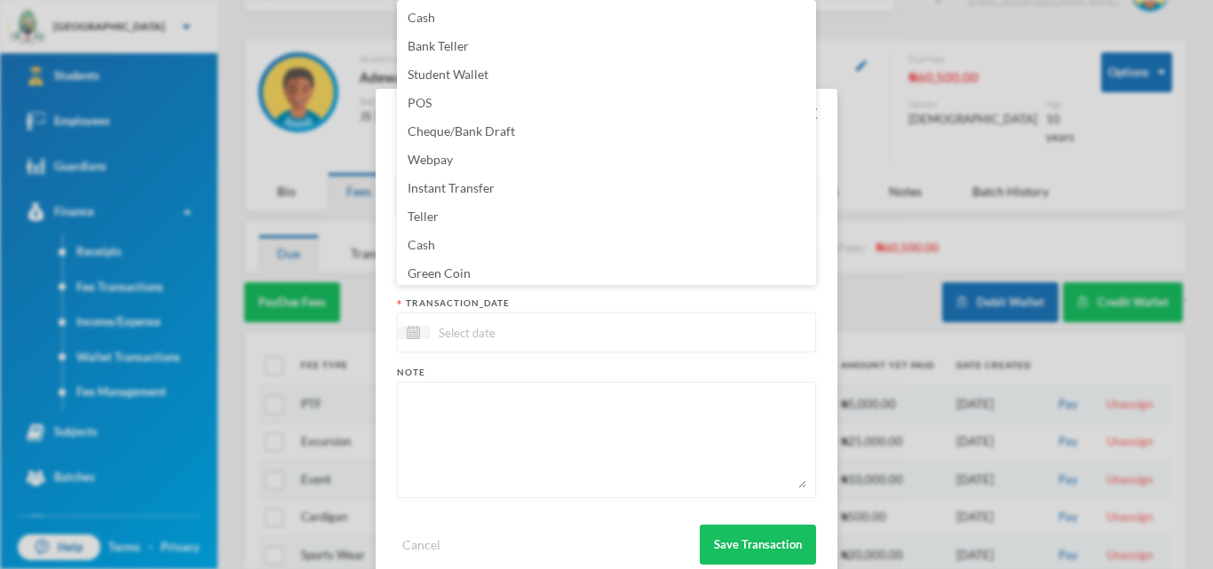
scroll to position [3, 0]
click at [615, 532] on div "Cancel Save Transaction" at bounding box center [606, 538] width 419 height 53
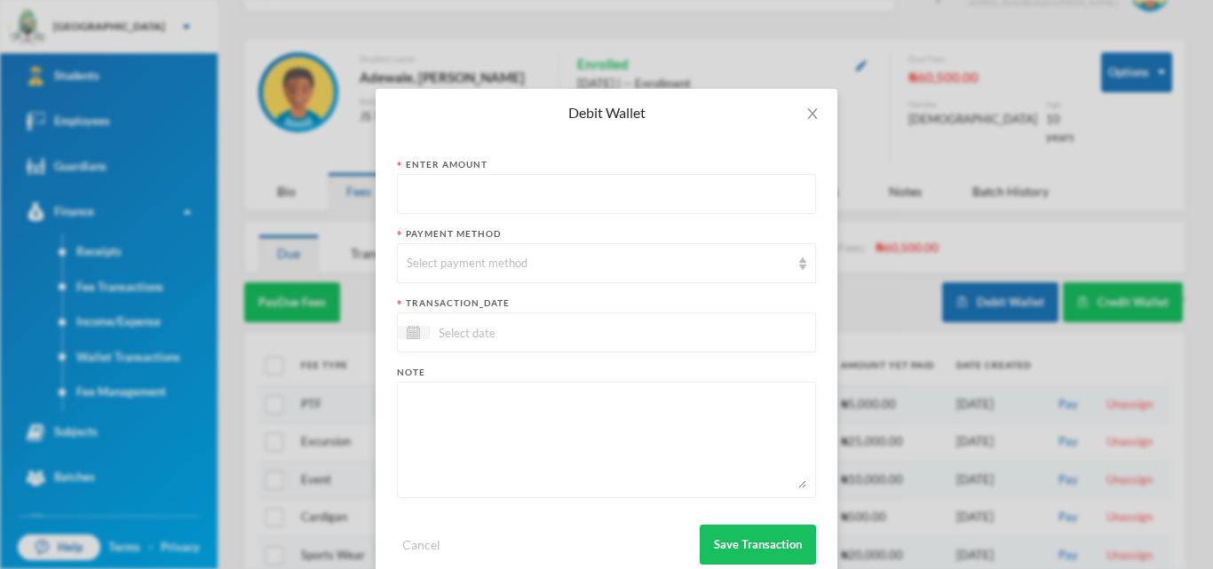
click at [543, 438] on textarea at bounding box center [607, 440] width 400 height 97
click at [816, 112] on icon "icon: close" at bounding box center [812, 114] width 14 height 14
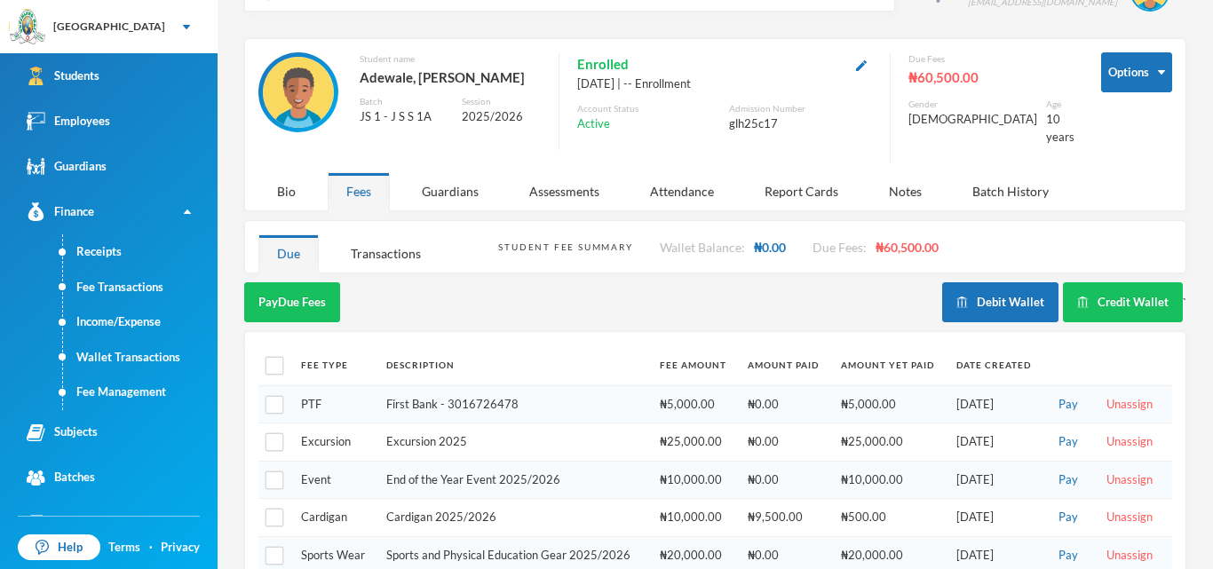
scroll to position [0, 0]
